Goal: Transaction & Acquisition: Purchase product/service

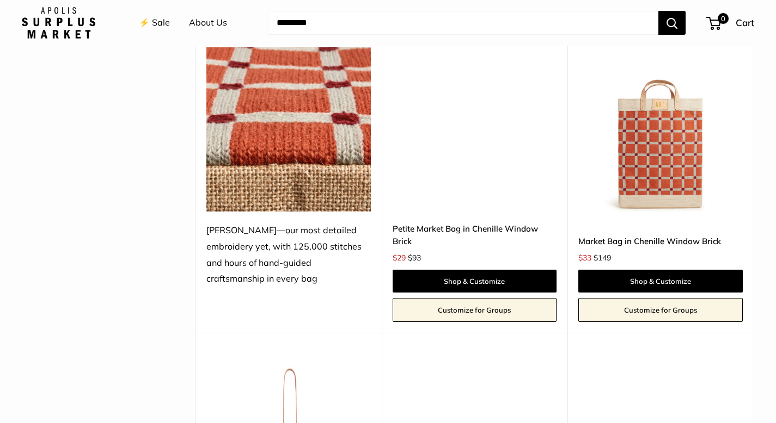
scroll to position [2225, 0]
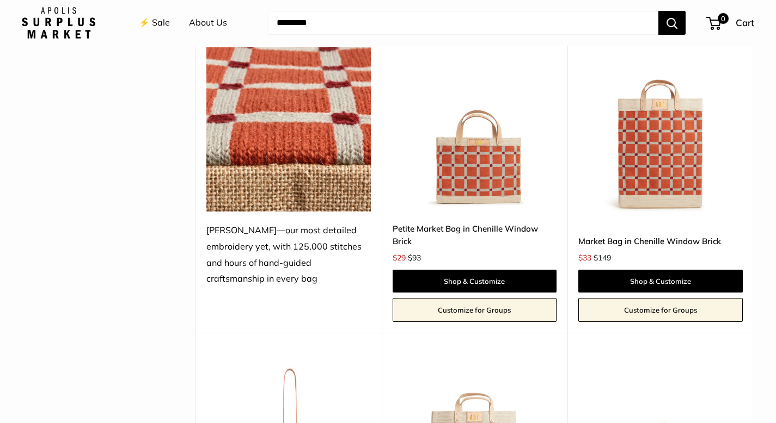
click at [0, 0] on img at bounding box center [0, 0] width 0 height 0
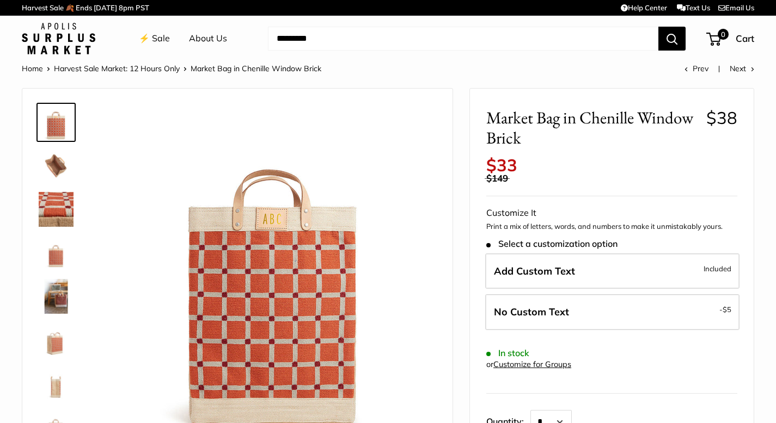
click at [57, 153] on img at bounding box center [56, 166] width 35 height 35
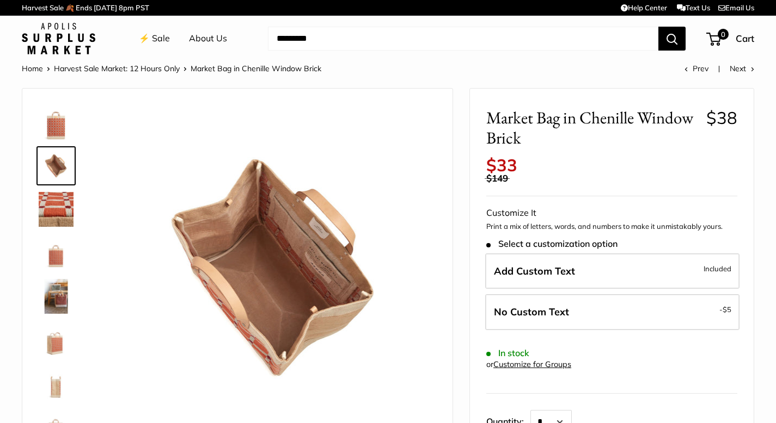
click at [52, 212] on img at bounding box center [56, 209] width 35 height 35
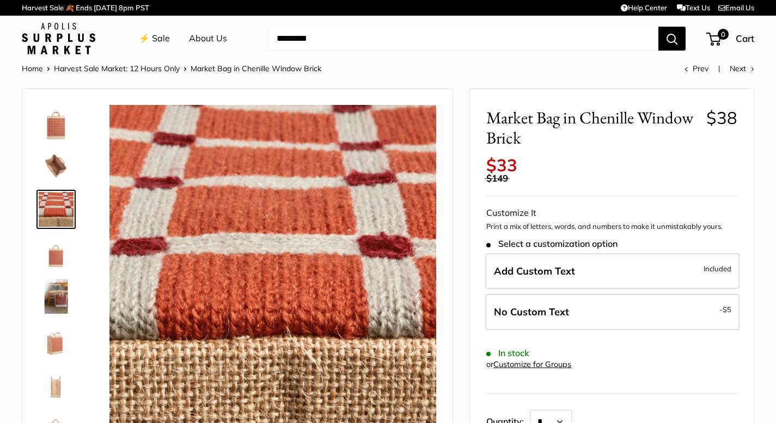
click at [56, 241] on img at bounding box center [56, 253] width 35 height 35
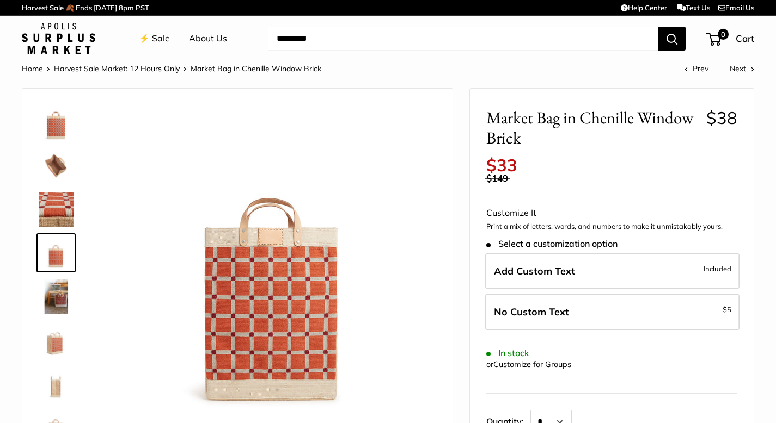
click at [57, 294] on img at bounding box center [56, 296] width 35 height 35
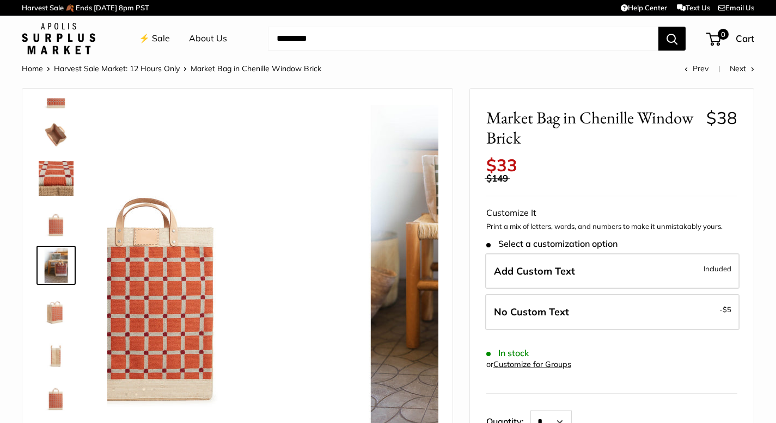
scroll to position [34, 0]
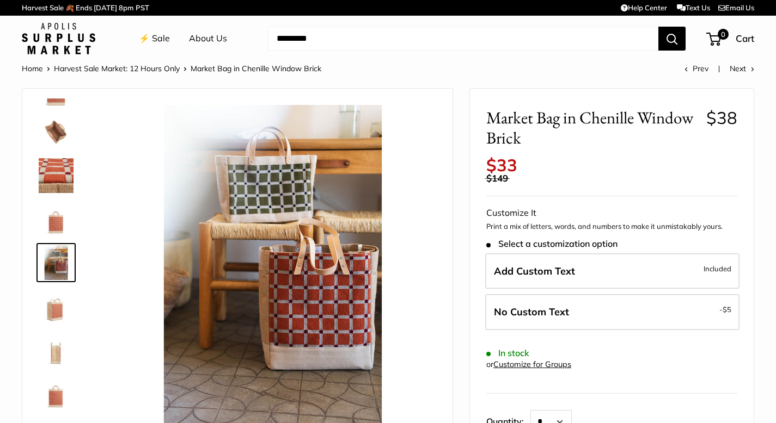
click at [59, 305] on img at bounding box center [56, 306] width 35 height 35
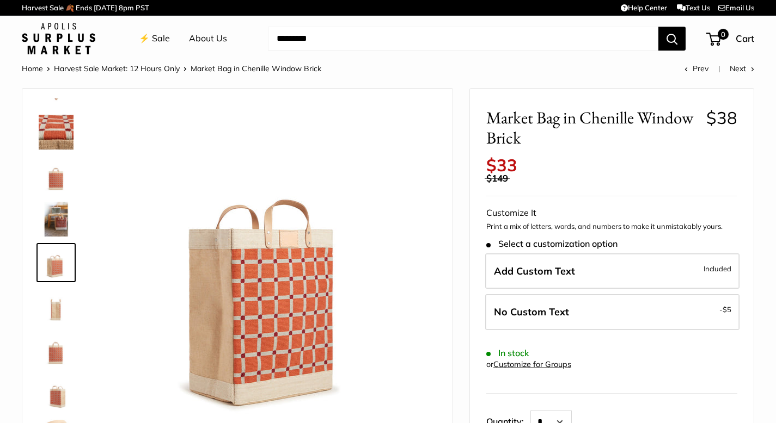
click at [59, 305] on img at bounding box center [56, 306] width 35 height 35
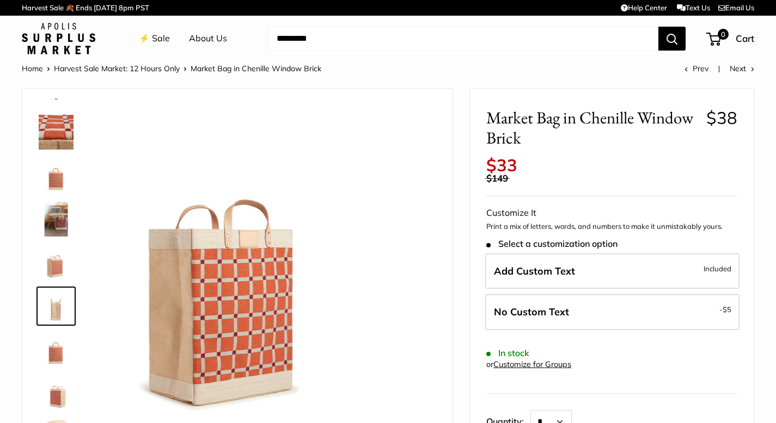
scroll to position [113, 0]
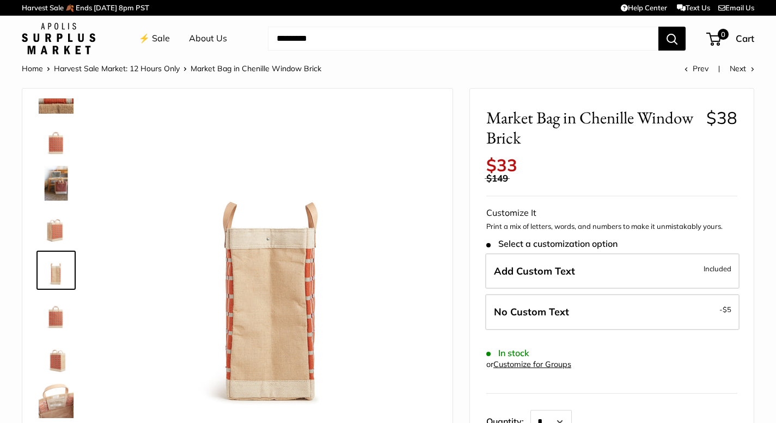
click at [58, 308] on img at bounding box center [56, 314] width 35 height 35
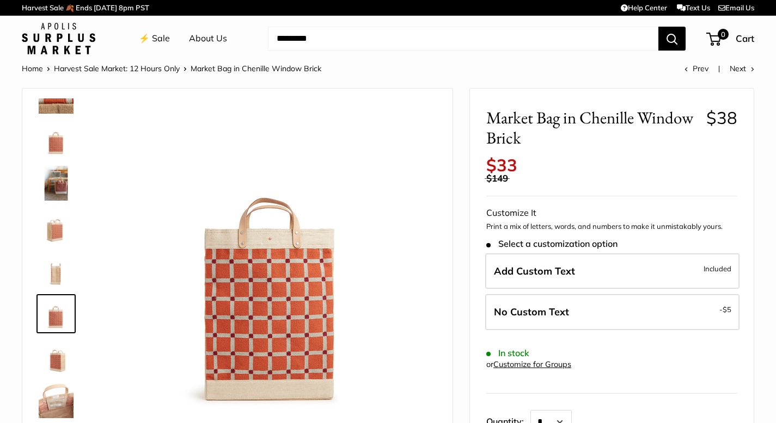
click at [66, 357] on img at bounding box center [56, 357] width 35 height 35
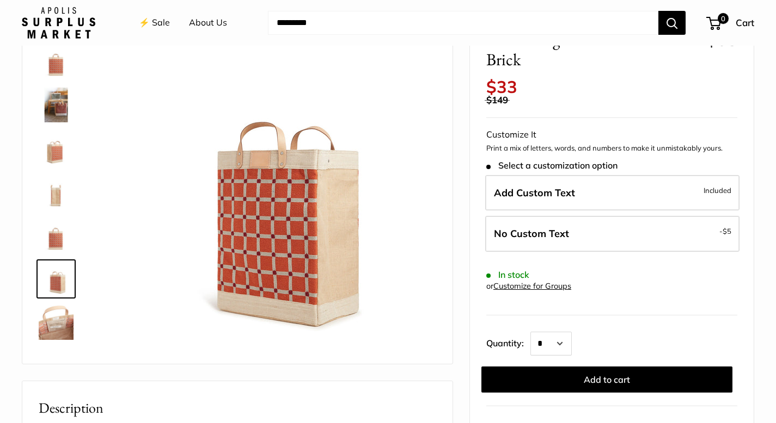
scroll to position [79, 0]
